Goal: Entertainment & Leisure: Consume media (video, audio)

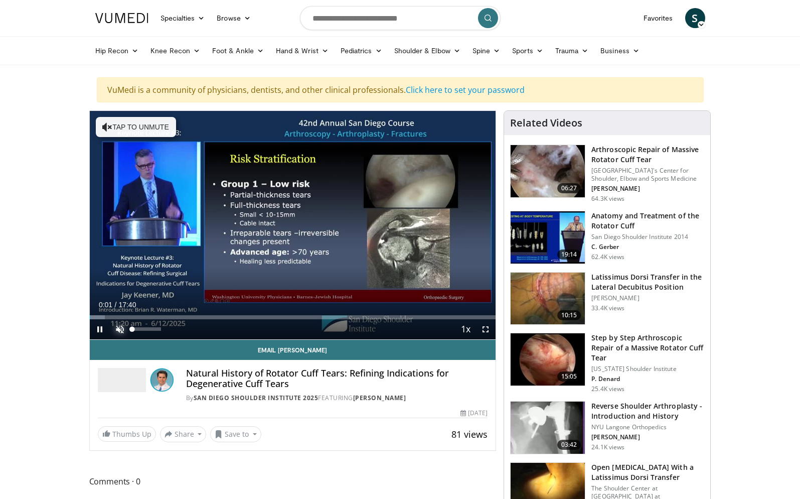
click at [122, 327] on span "Video Player" at bounding box center [120, 329] width 20 height 20
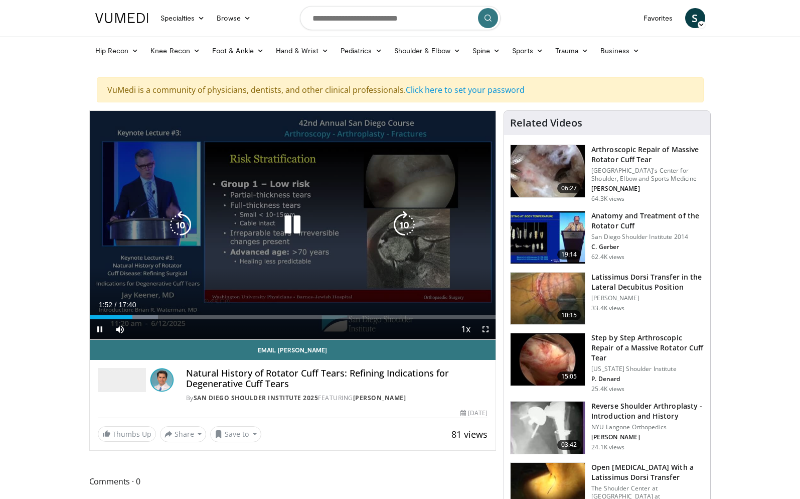
click at [294, 221] on icon "Video Player" at bounding box center [292, 225] width 28 height 28
click at [280, 225] on icon "Video Player" at bounding box center [292, 225] width 28 height 28
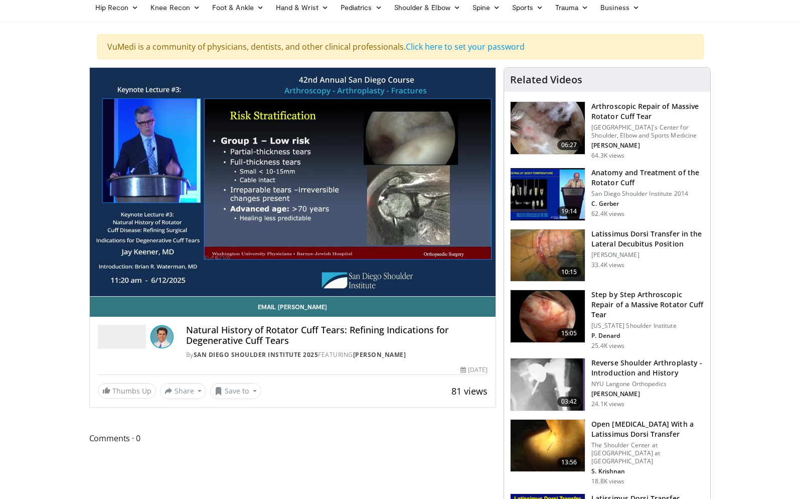
scroll to position [100, 0]
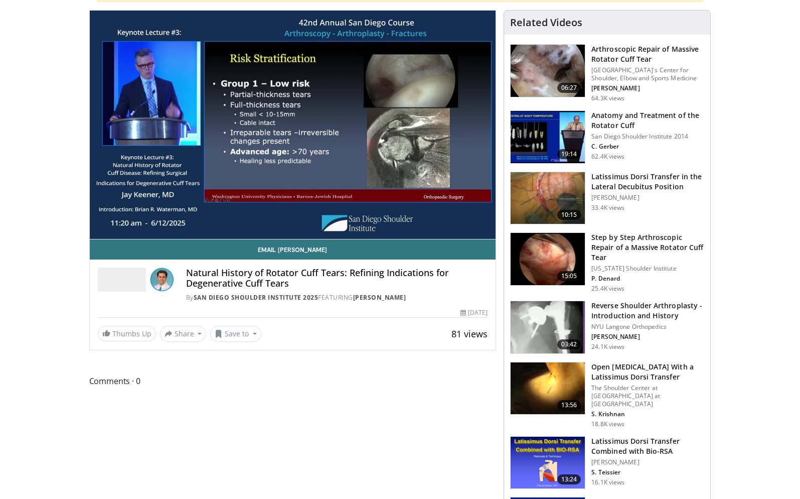
click at [413, 379] on span "Comments 0" at bounding box center [292, 380] width 407 height 13
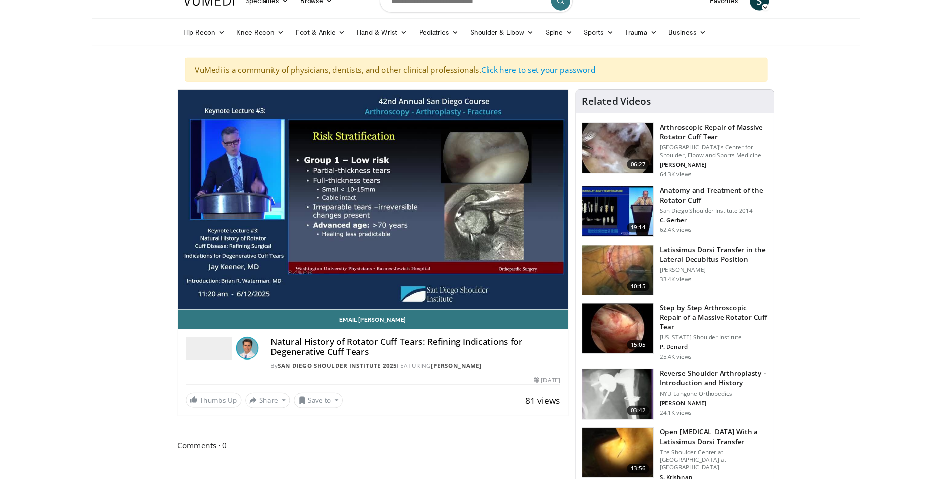
scroll to position [0, 0]
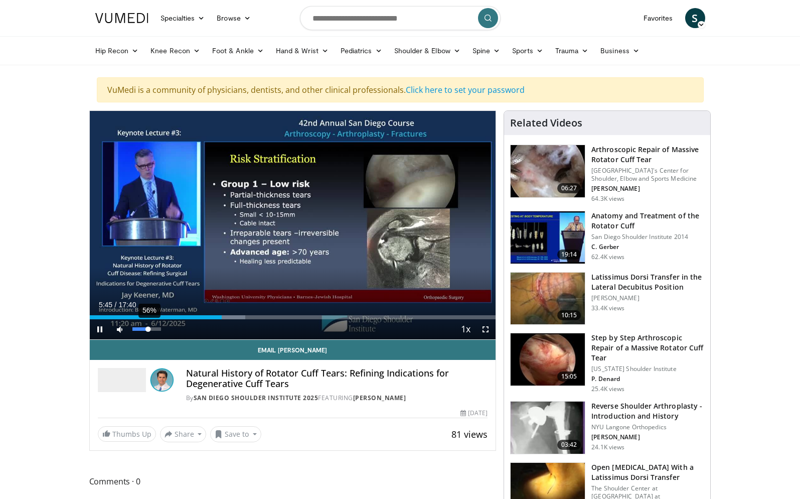
click at [148, 329] on div "Volume Level" at bounding box center [140, 329] width 16 height 4
click at [121, 328] on span "Video Player" at bounding box center [120, 329] width 20 height 20
click at [99, 331] on span "Video Player" at bounding box center [100, 329] width 20 height 20
